Goal: Task Accomplishment & Management: Manage account settings

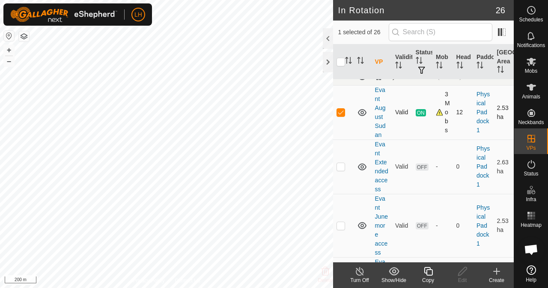
scroll to position [257, 0]
click at [343, 114] on p-checkbox at bounding box center [341, 111] width 9 height 7
checkbox input "true"
click at [430, 272] on icon at bounding box center [428, 271] width 11 height 10
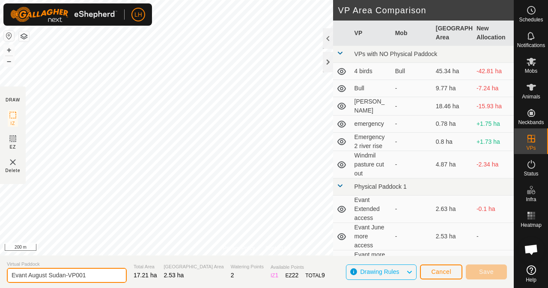
click at [111, 273] on input "Evant August Sudan-VP001" at bounding box center [67, 275] width 120 height 15
drag, startPoint x: 67, startPoint y: 275, endPoint x: 88, endPoint y: 275, distance: 21.4
click at [88, 275] on input "Evant August Sudan-VP001" at bounding box center [67, 275] width 120 height 15
type input "Evant August Sudan more"
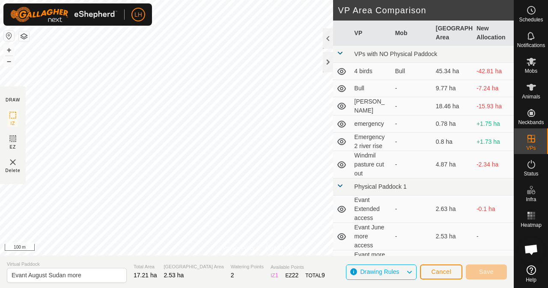
click at [284, 257] on div "Privacy Policy Contact Us July Flood access to bale Status: OFF Type: Inclusion…" at bounding box center [257, 144] width 514 height 288
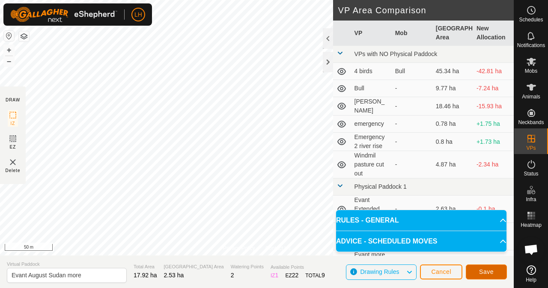
click at [491, 273] on span "Save" at bounding box center [486, 272] width 15 height 7
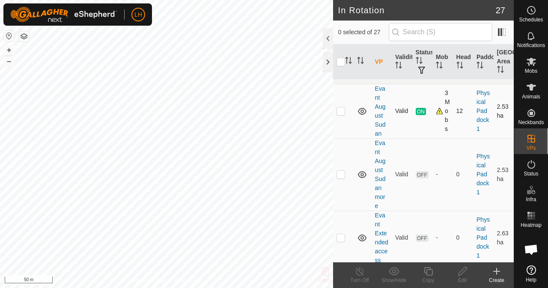
click at [445, 122] on div "3 Mobs" at bounding box center [442, 111] width 13 height 45
click at [377, 133] on link "Evant August Sudan" at bounding box center [380, 111] width 11 height 52
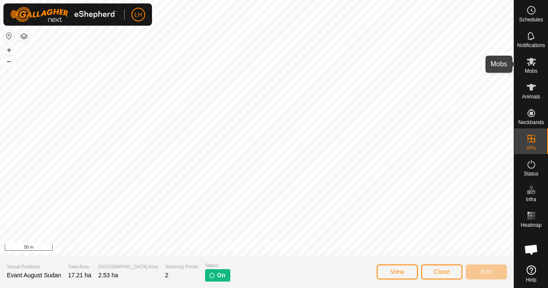
click at [531, 72] on span "Mobs" at bounding box center [531, 71] width 12 height 5
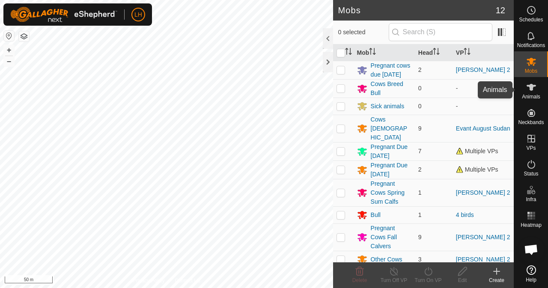
click at [535, 94] on span "Animals" at bounding box center [531, 96] width 18 height 5
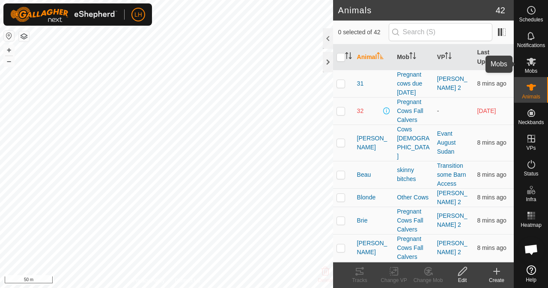
click at [533, 67] on es-mob-svg-icon at bounding box center [531, 62] width 15 height 14
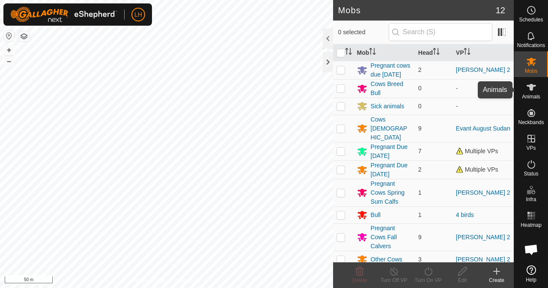
click at [534, 90] on icon at bounding box center [532, 87] width 10 height 10
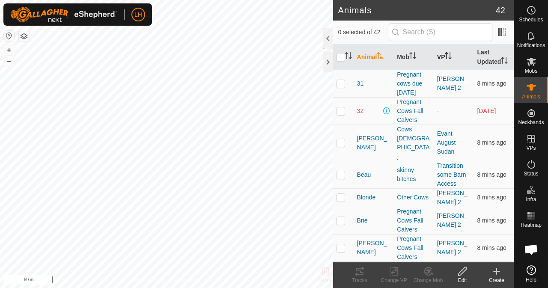
click at [441, 64] on th "VP" at bounding box center [454, 58] width 40 height 26
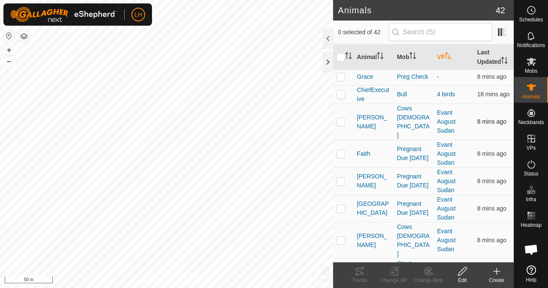
scroll to position [43, 0]
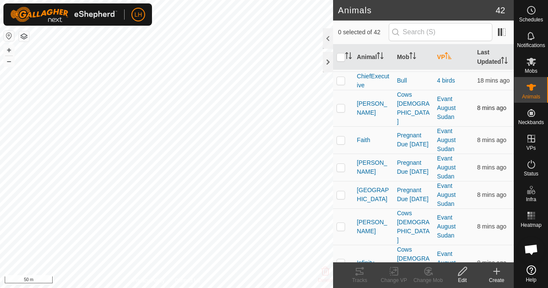
click at [341, 115] on td at bounding box center [343, 108] width 21 height 36
checkbox input "true"
click at [341, 143] on td at bounding box center [343, 139] width 21 height 27
checkbox input "true"
click at [342, 166] on p-checkbox at bounding box center [341, 167] width 9 height 7
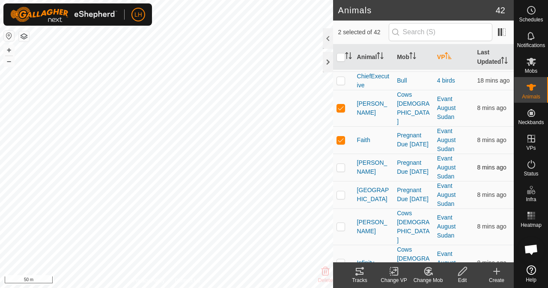
checkbox input "true"
click at [342, 193] on p-checkbox at bounding box center [341, 194] width 9 height 7
checkbox input "true"
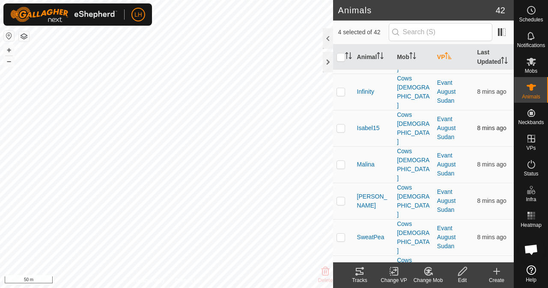
scroll to position [257, 0]
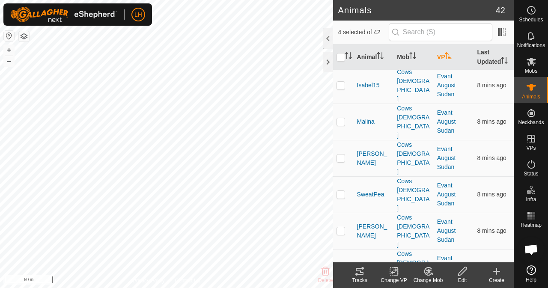
click at [340, 264] on p-checkbox at bounding box center [341, 267] width 9 height 7
checkbox input "true"
click at [341, 227] on p-checkbox at bounding box center [341, 230] width 9 height 7
checkbox input "true"
click at [341, 191] on p-checkbox at bounding box center [341, 194] width 9 height 7
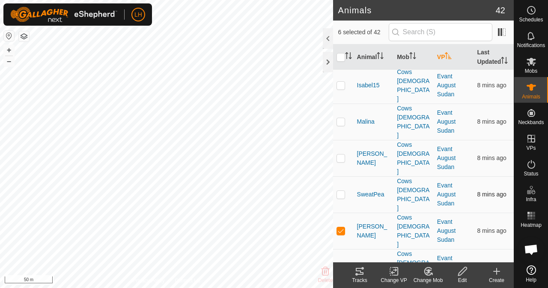
checkbox input "true"
click at [342, 140] on td at bounding box center [343, 158] width 21 height 36
checkbox input "true"
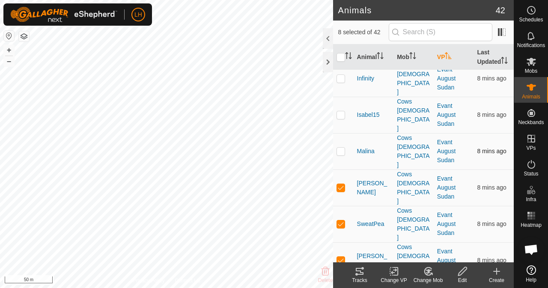
scroll to position [214, 0]
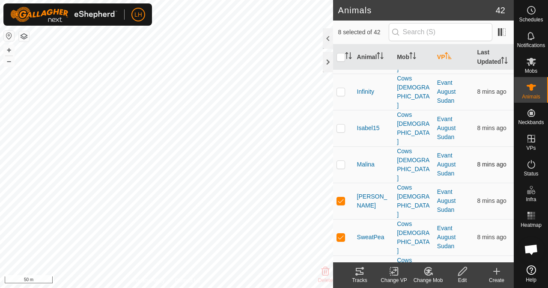
click at [341, 161] on p-checkbox at bounding box center [341, 164] width 9 height 7
checkbox input "true"
click at [342, 125] on p-checkbox at bounding box center [341, 128] width 9 height 7
checkbox input "true"
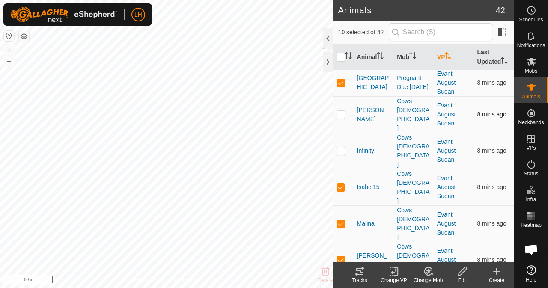
scroll to position [129, 0]
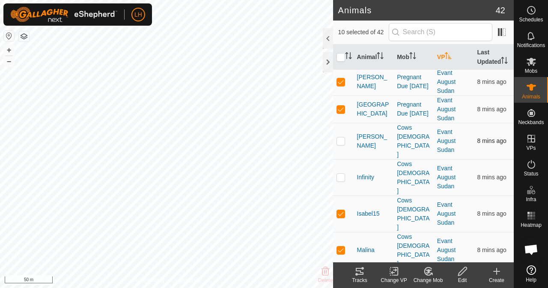
click at [344, 138] on p-checkbox at bounding box center [341, 141] width 9 height 7
checkbox input "true"
click at [341, 174] on p-checkbox at bounding box center [341, 177] width 9 height 7
checkbox input "true"
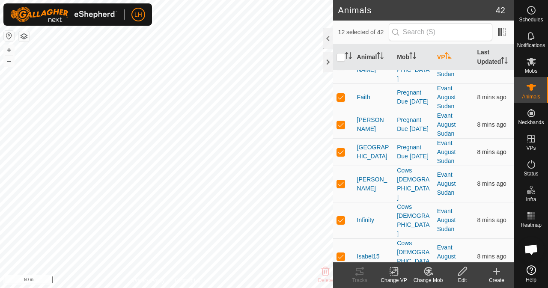
scroll to position [43, 0]
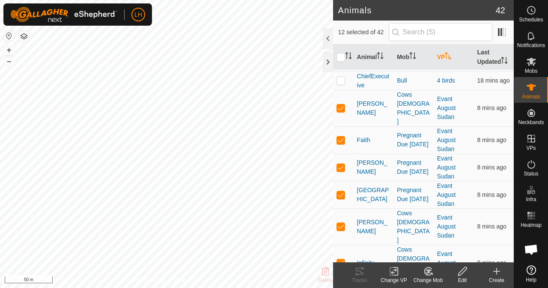
click at [392, 275] on icon at bounding box center [394, 271] width 11 height 10
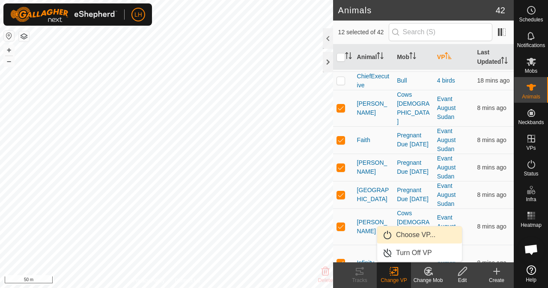
click at [406, 239] on link "Choose VP..." at bounding box center [419, 235] width 85 height 17
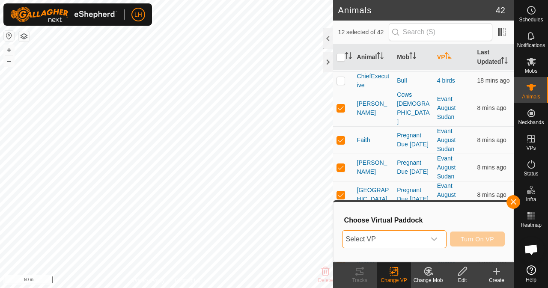
click at [406, 239] on span "Select VP" at bounding box center [384, 239] width 83 height 17
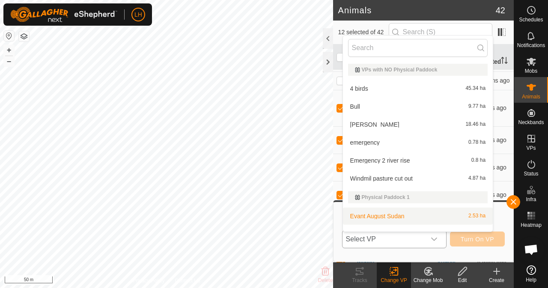
scroll to position [11, 0]
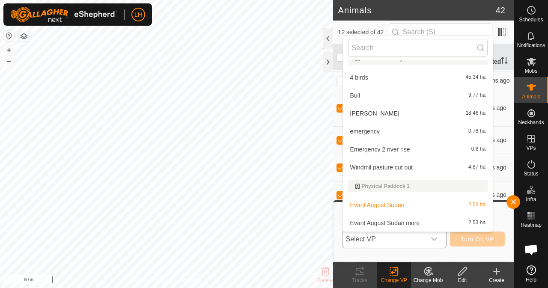
click at [405, 221] on li "Evant August Sudan more 2.53 ha" at bounding box center [418, 223] width 150 height 17
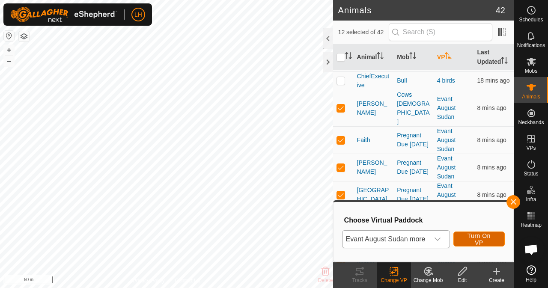
click at [479, 239] on span "Turn On VP" at bounding box center [479, 240] width 30 height 14
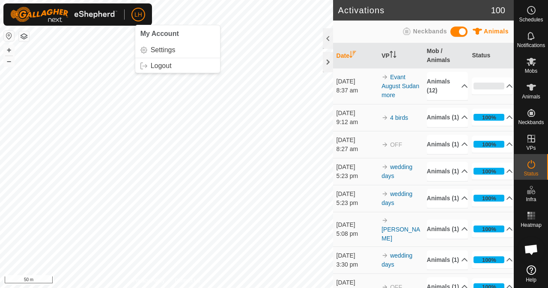
click at [8, 36] on button "button" at bounding box center [9, 36] width 10 height 10
